Goal: Information Seeking & Learning: Understand process/instructions

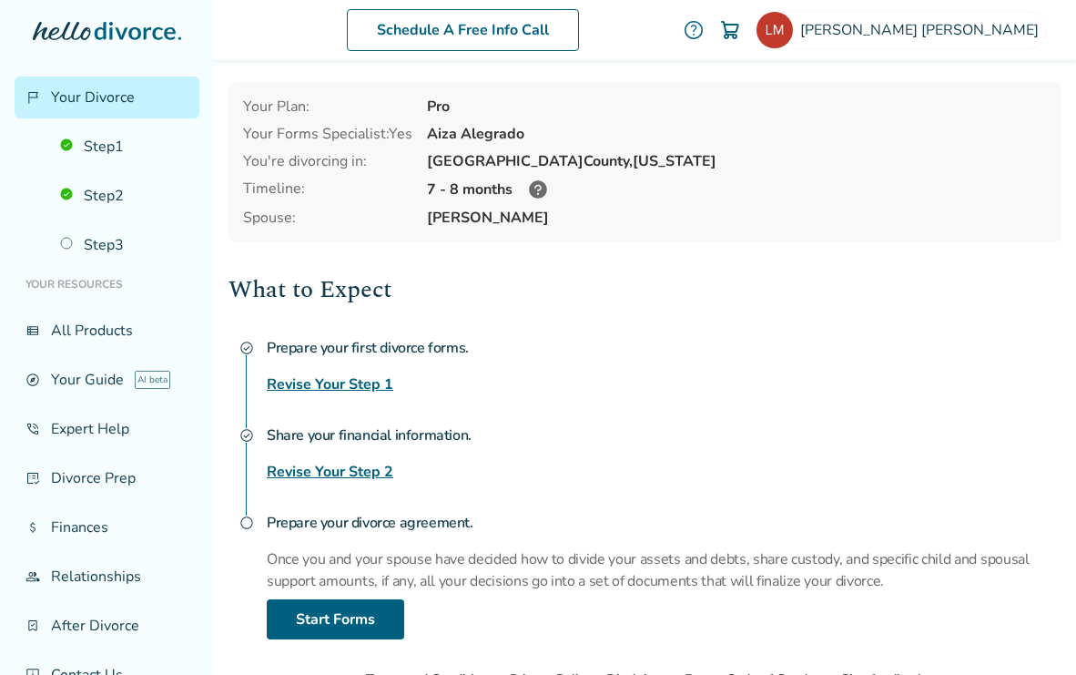
scroll to position [39, 0]
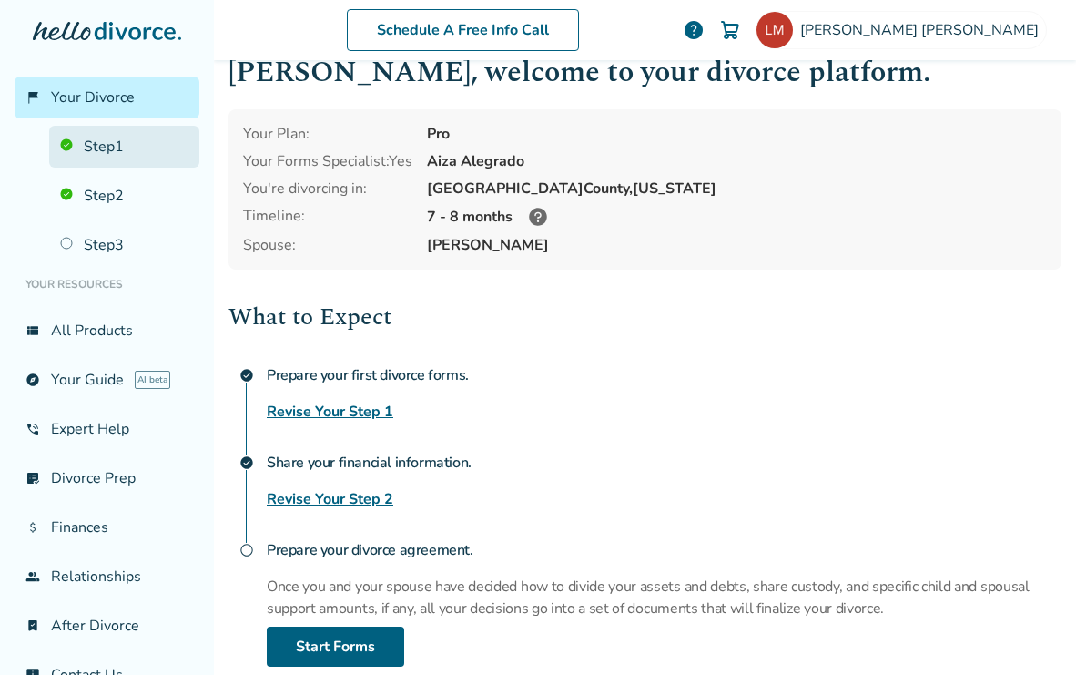
click at [123, 145] on link "Step 1" at bounding box center [124, 147] width 150 height 42
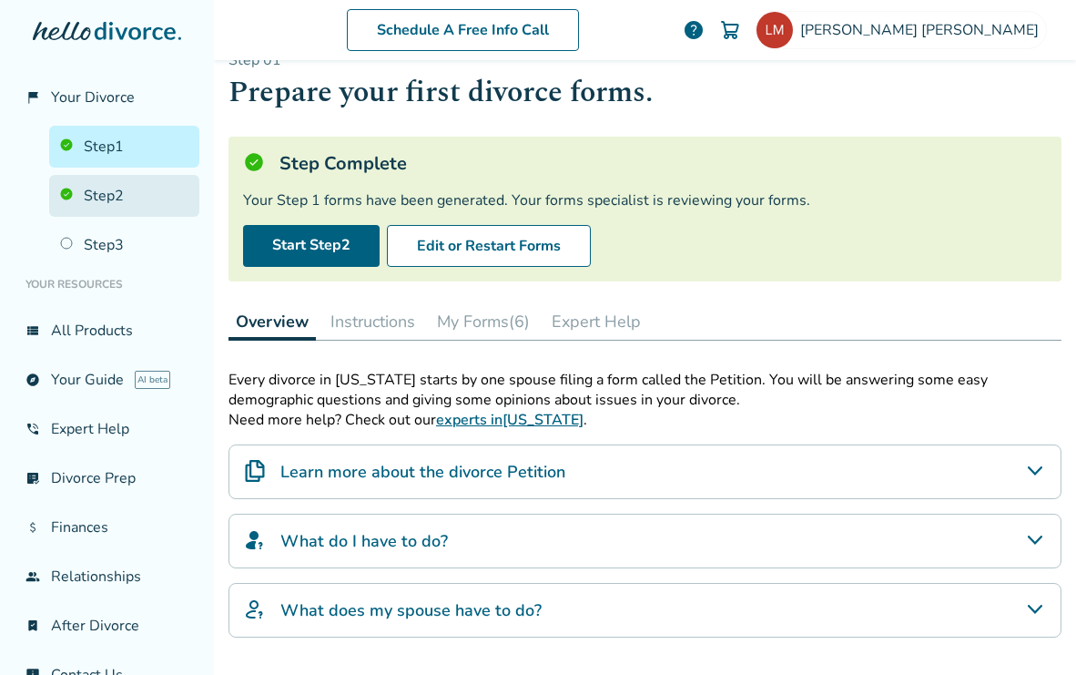
click at [122, 192] on link "Step 2" at bounding box center [124, 196] width 150 height 42
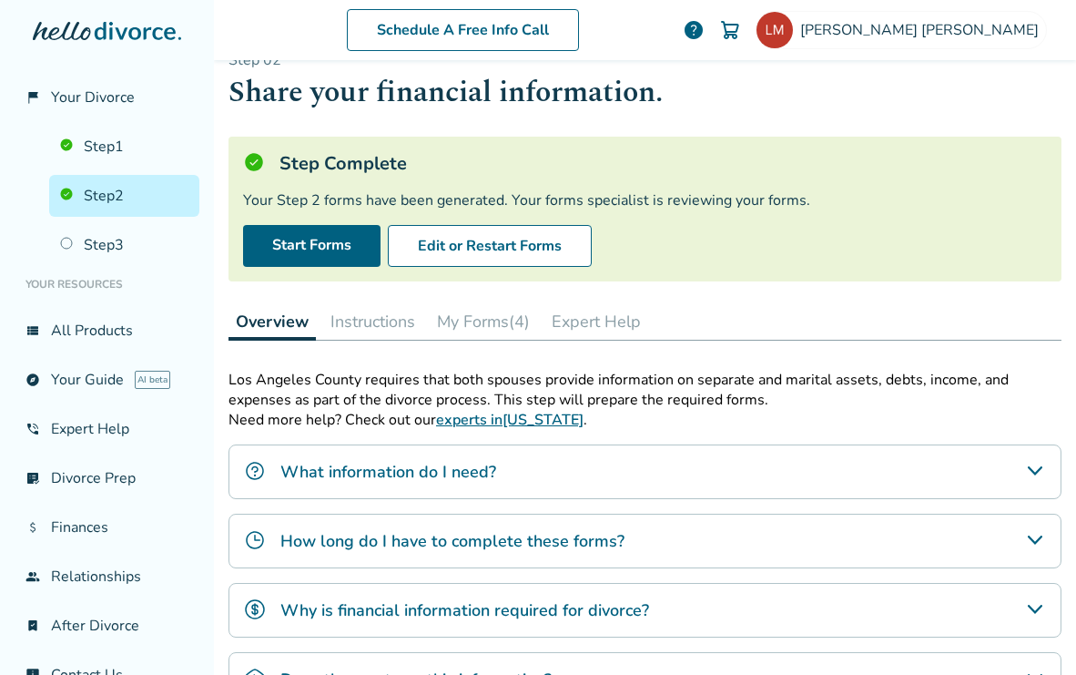
click at [586, 324] on button "Expert Help" at bounding box center [596, 321] width 104 height 36
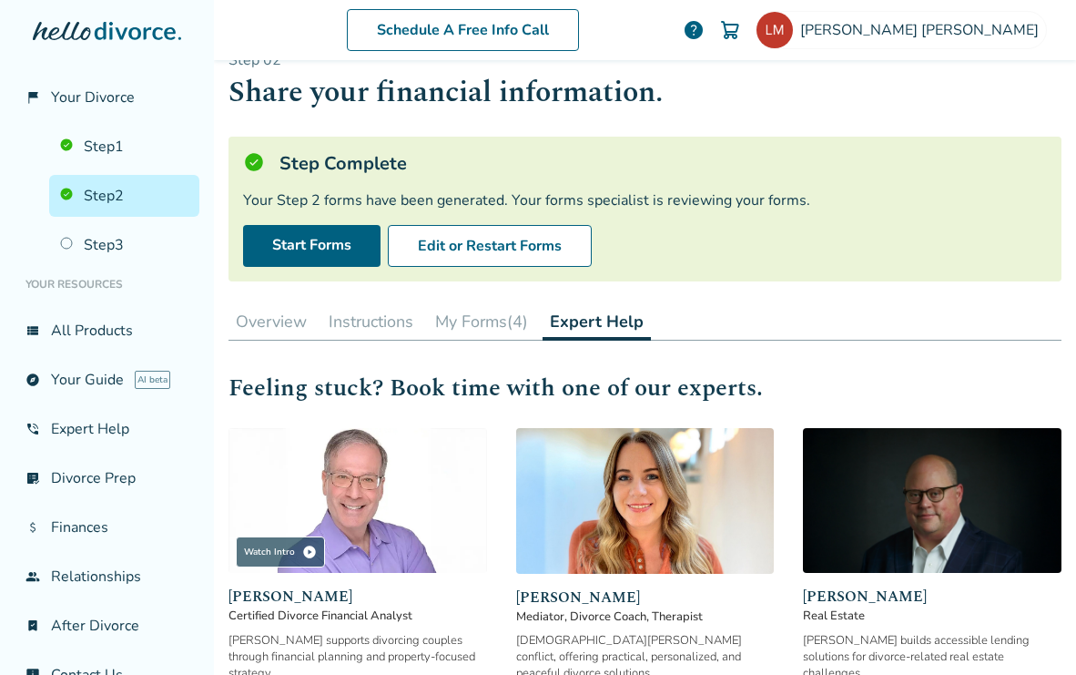
click at [502, 319] on button "My Forms (4)" at bounding box center [481, 321] width 107 height 36
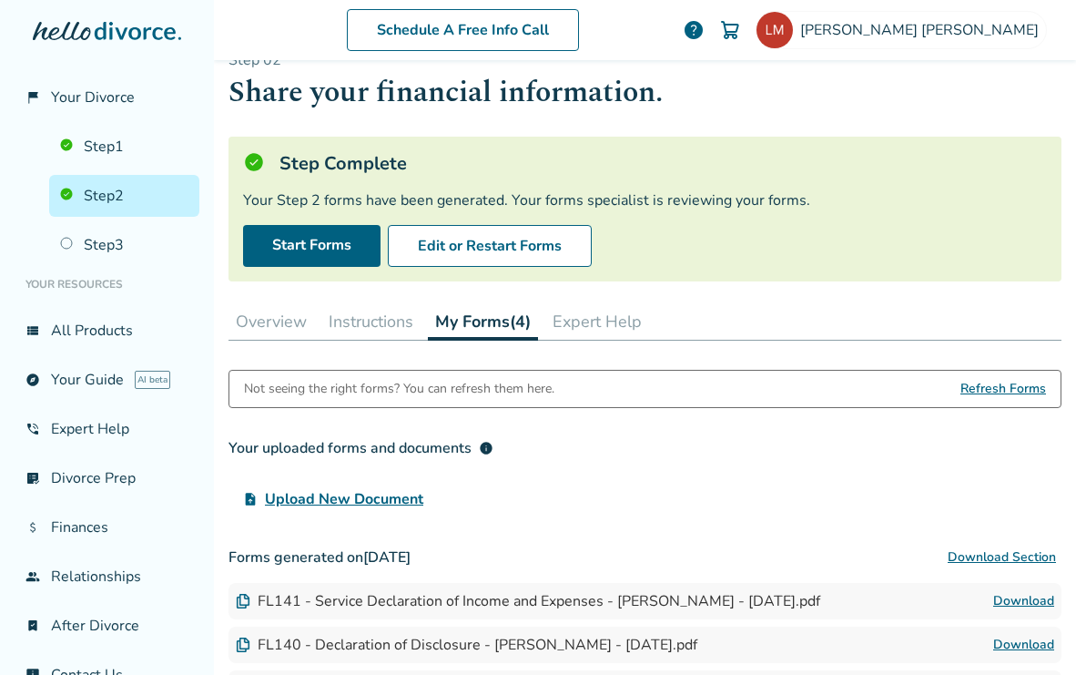
click at [377, 321] on button "Instructions" at bounding box center [370, 321] width 99 height 36
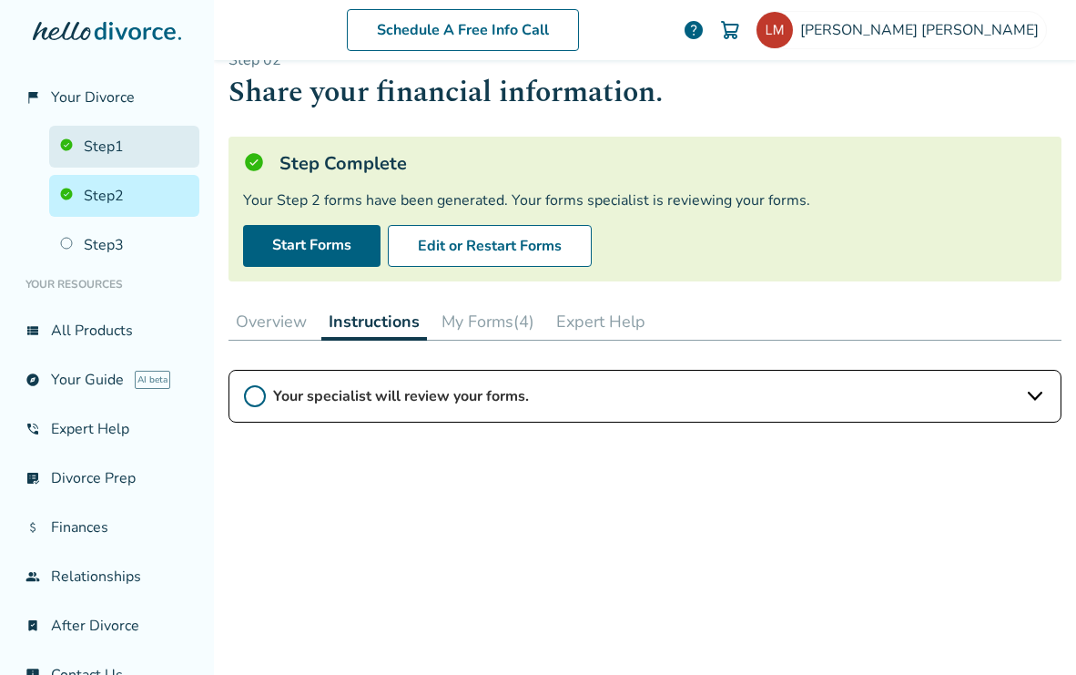
click at [136, 146] on link "Step 1" at bounding box center [124, 147] width 150 height 42
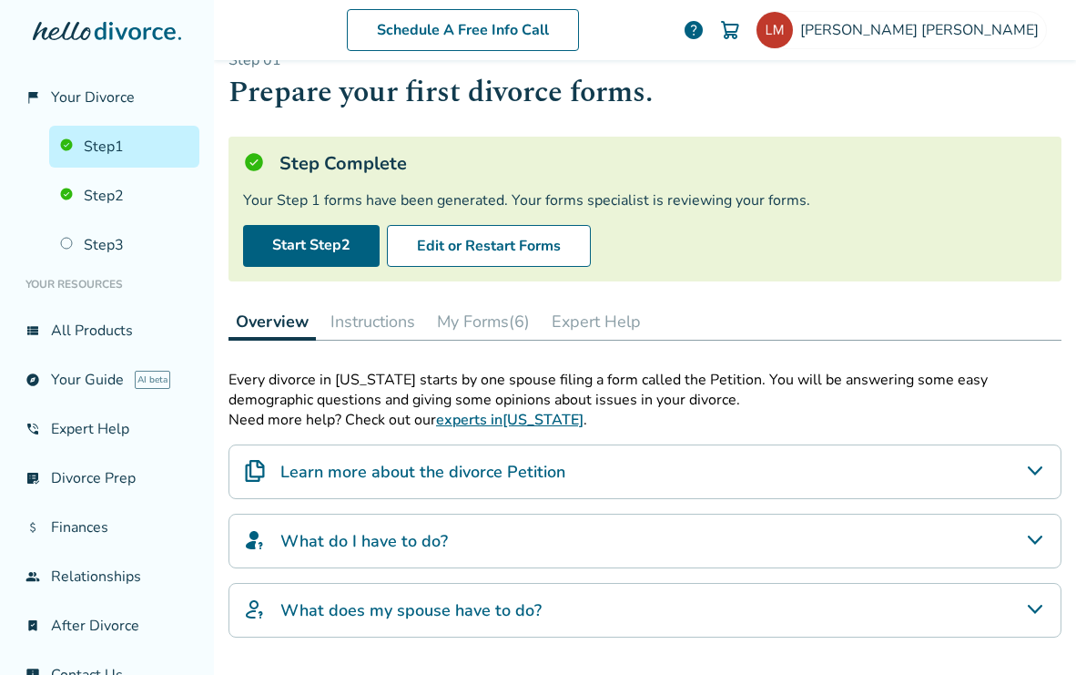
click at [390, 322] on button "Instructions" at bounding box center [372, 321] width 99 height 36
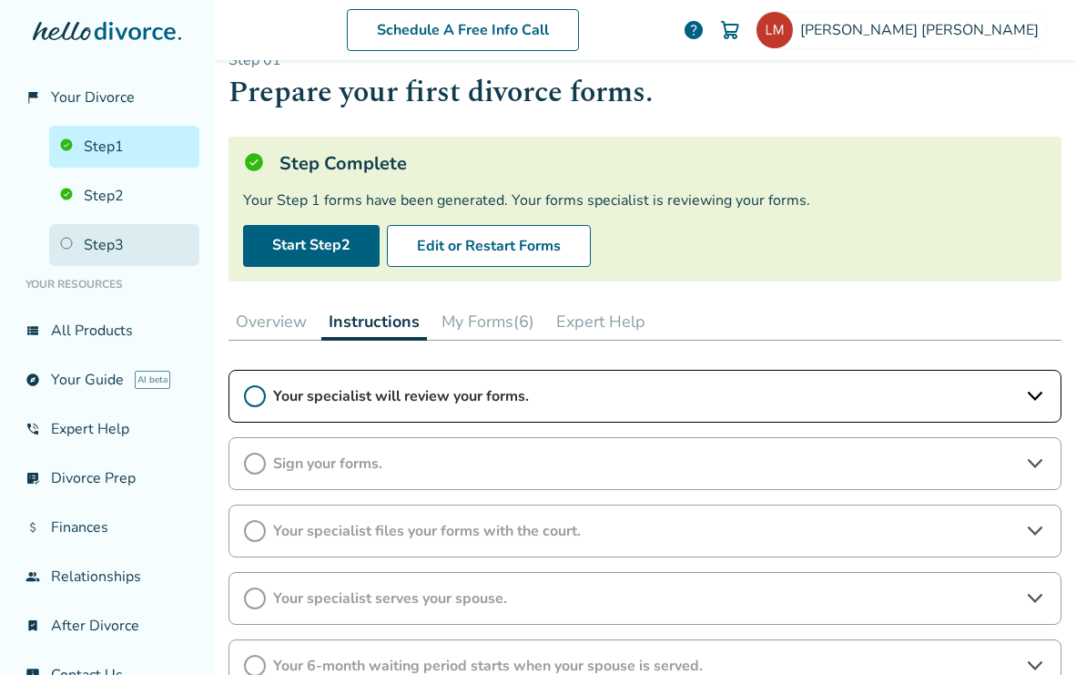
click at [125, 239] on link "Step 3" at bounding box center [124, 245] width 150 height 42
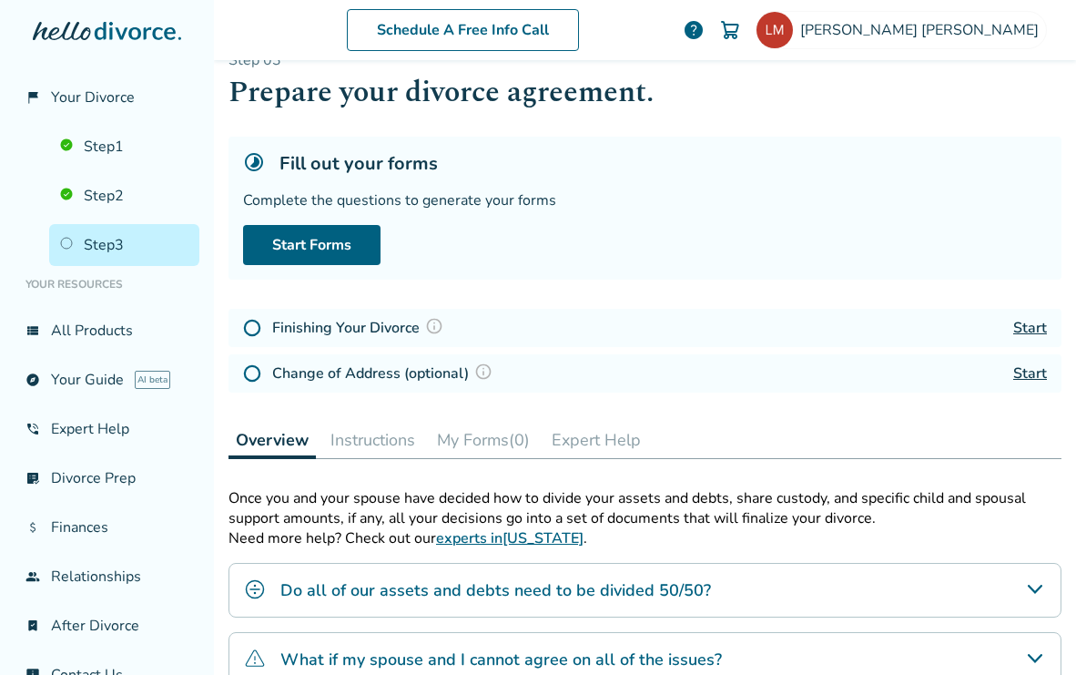
click at [439, 320] on img at bounding box center [434, 326] width 18 height 18
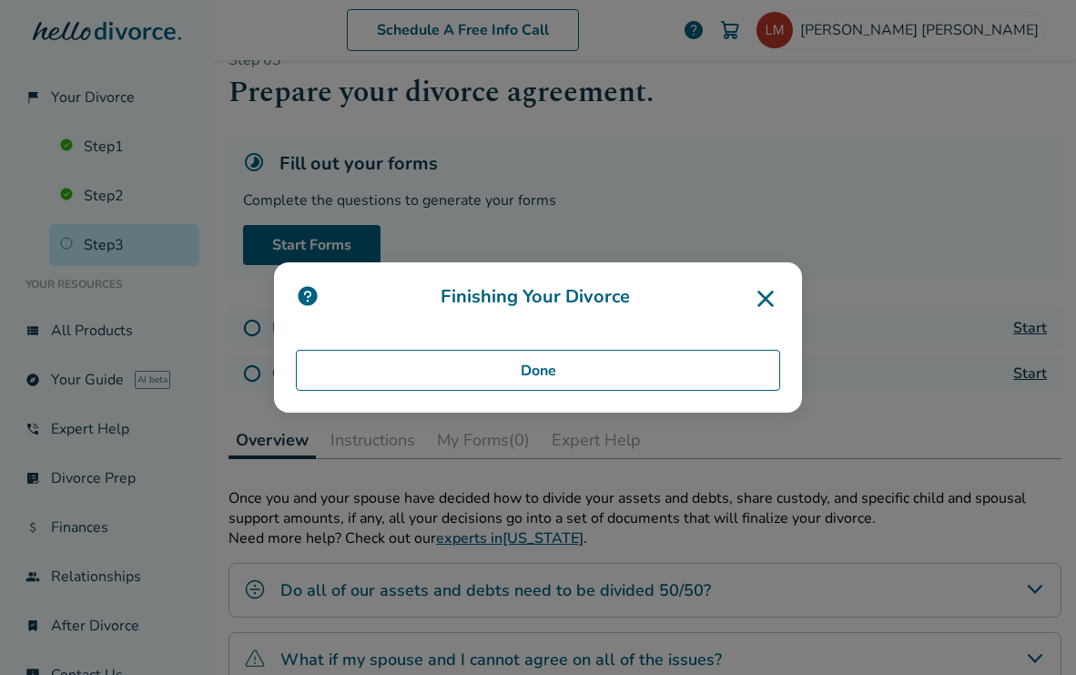
click at [777, 297] on icon at bounding box center [765, 298] width 29 height 29
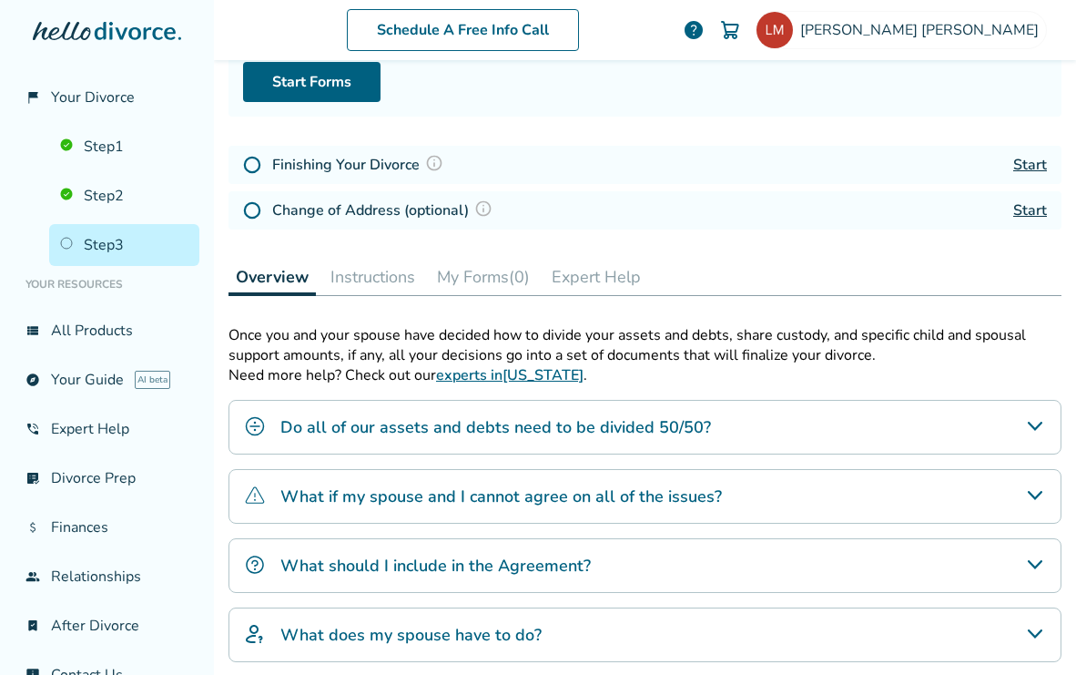
scroll to position [279, 0]
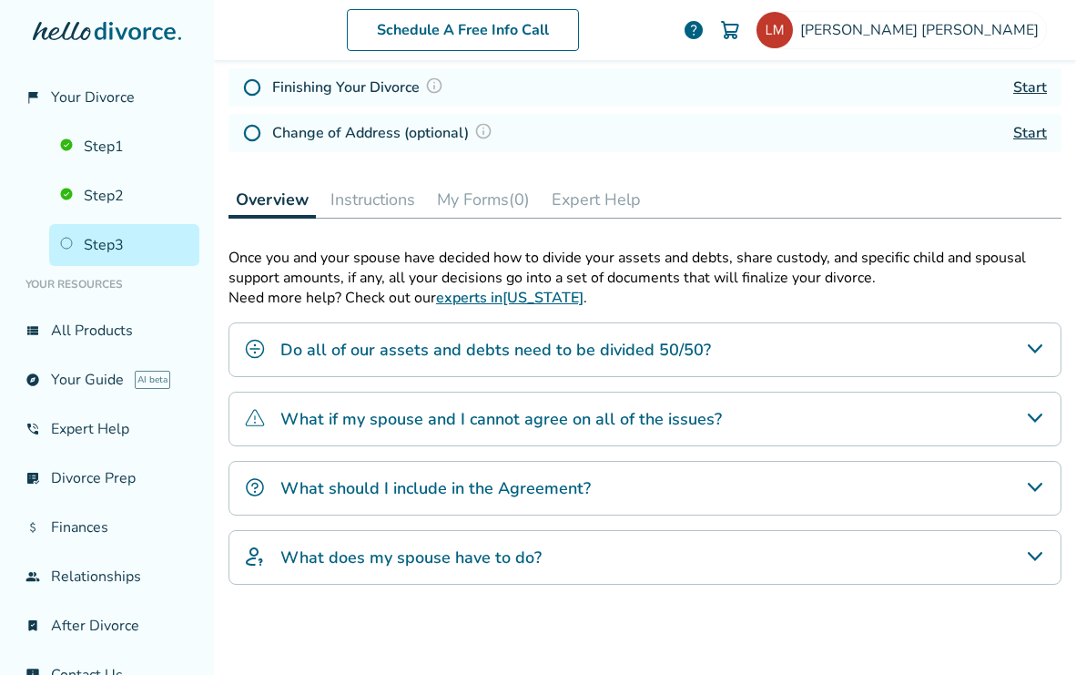
click at [630, 561] on div "What does my spouse have to do?" at bounding box center [644, 557] width 833 height 55
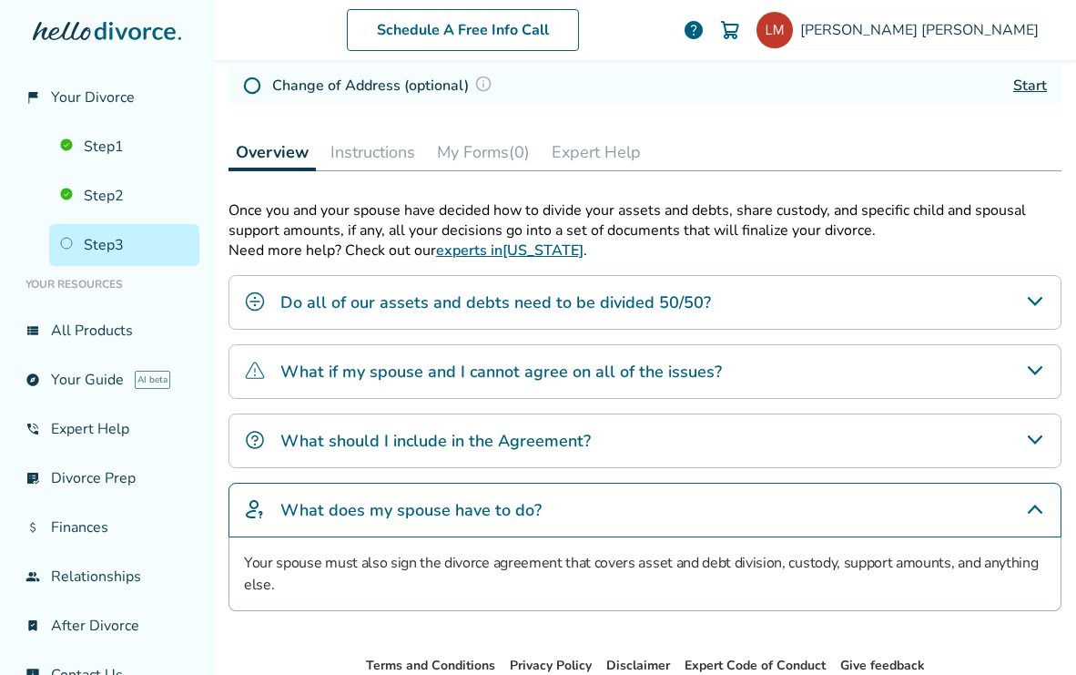
scroll to position [328, 0]
click at [680, 439] on div "What should I include in the Agreement?" at bounding box center [644, 439] width 833 height 55
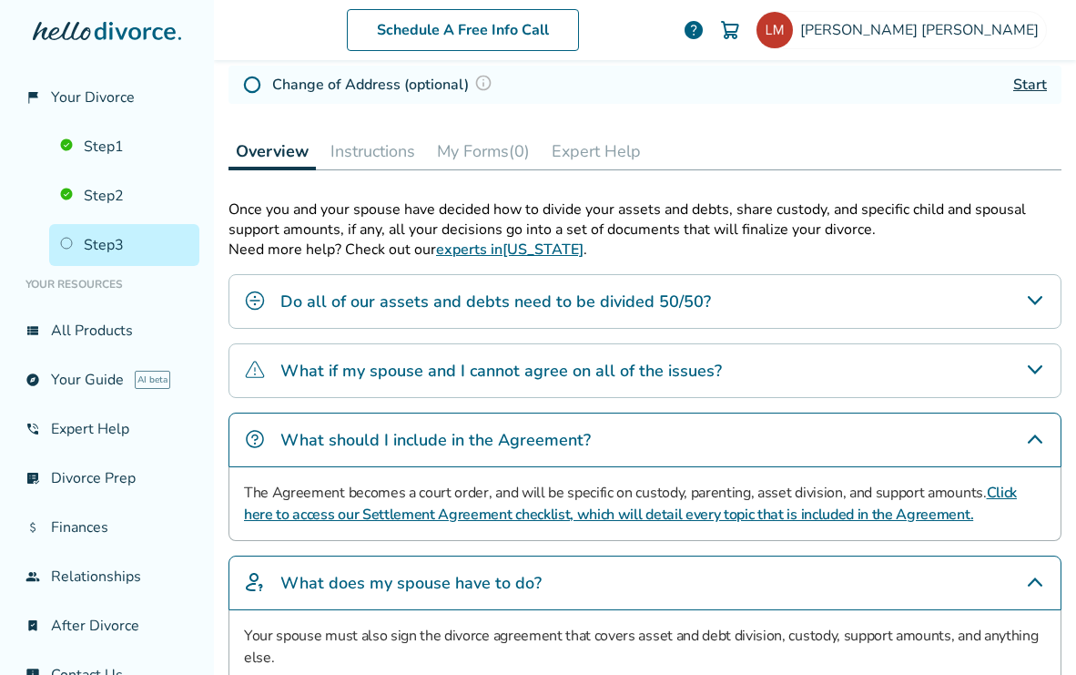
click at [710, 361] on h4 "What if my spouse and I cannot agree on all of the issues?" at bounding box center [501, 371] width 442 height 24
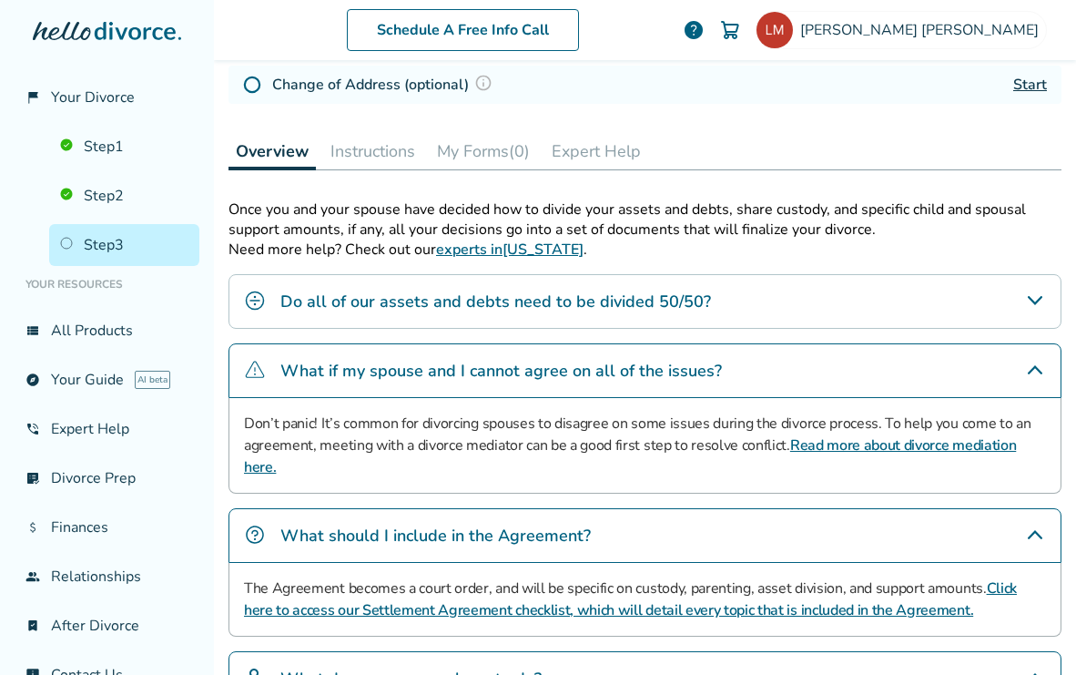
click at [846, 445] on link "Read more about divorce mediation here." at bounding box center [630, 456] width 772 height 42
click at [113, 144] on link "Step 1" at bounding box center [124, 147] width 150 height 42
